Goal: Navigation & Orientation: Understand site structure

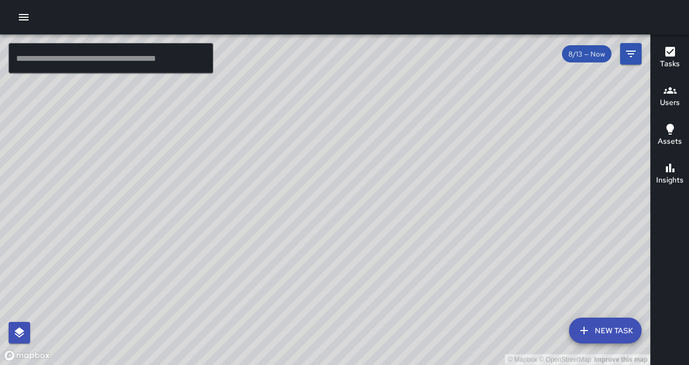
click at [611, 260] on div "© Mapbox © OpenStreetMap Improve this map #17 950 Market Big Belly Service To-D…" at bounding box center [325, 199] width 650 height 331
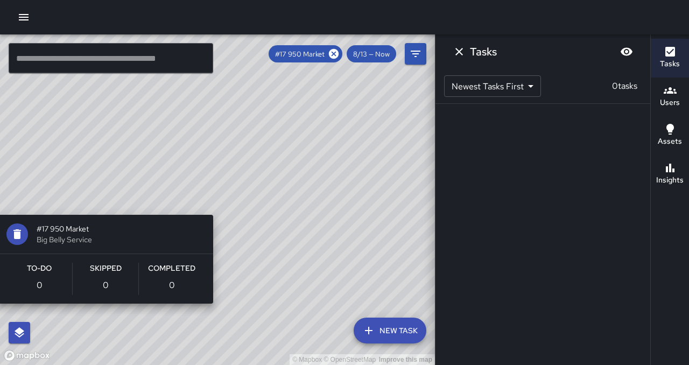
click at [220, 199] on div "© Mapbox © OpenStreetMap Improve this map #17 950 Market Big Belly Service To-D…" at bounding box center [217, 199] width 435 height 331
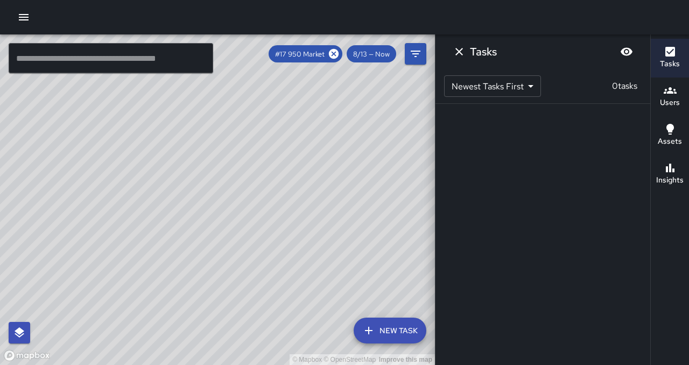
click at [220, 199] on div "© Mapbox © OpenStreetMap Improve this map" at bounding box center [217, 199] width 435 height 331
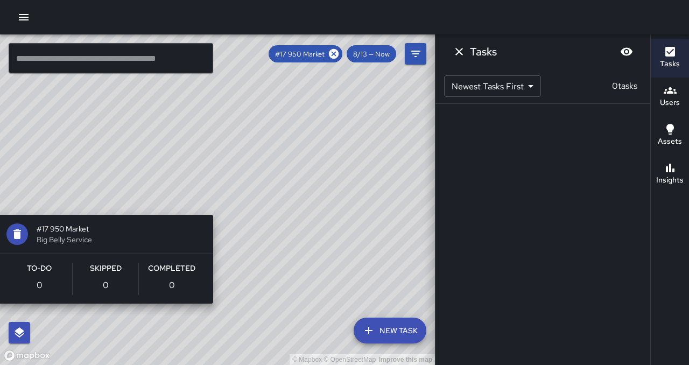
click at [217, 198] on div "© Mapbox © OpenStreetMap Improve this map #17 950 Market Big Belly Service To-D…" at bounding box center [217, 199] width 435 height 331
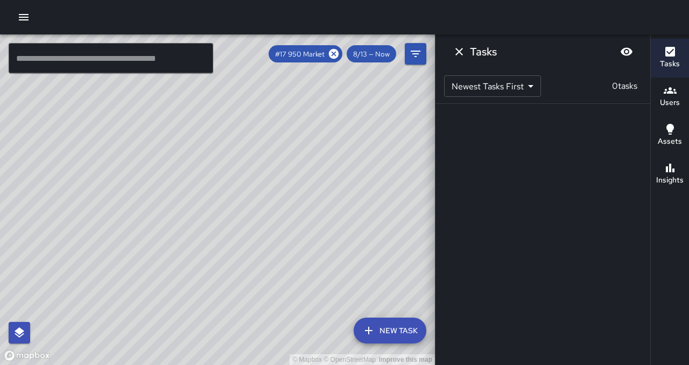
click at [218, 199] on div "© Mapbox © OpenStreetMap Improve this map #17 950 Market Big Belly Service To-D…" at bounding box center [217, 199] width 435 height 331
click at [457, 52] on icon "Dismiss" at bounding box center [459, 51] width 13 height 13
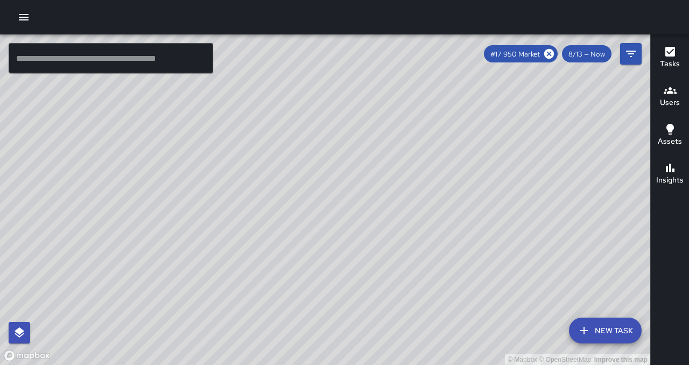
click at [665, 129] on icon "button" at bounding box center [670, 129] width 13 height 13
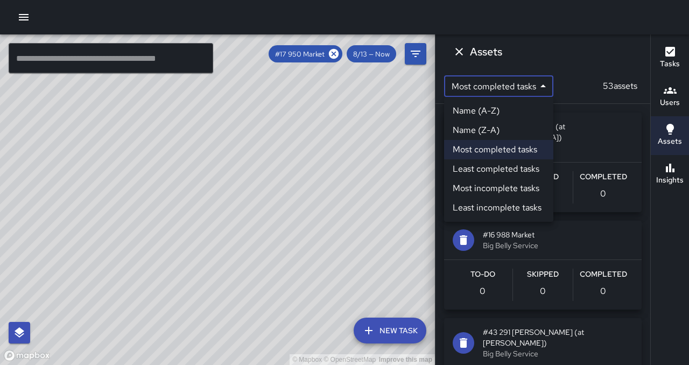
click at [515, 83] on body "© Mapbox © OpenStreetMap Improve this map ​ New Task #17 950 Market 8/13 — Now …" at bounding box center [344, 182] width 689 height 365
click at [544, 61] on div at bounding box center [344, 182] width 689 height 365
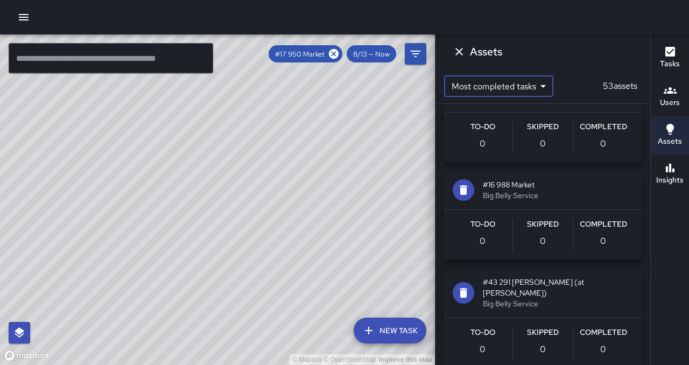
scroll to position [52, 0]
